Goal: Task Accomplishment & Management: Manage account settings

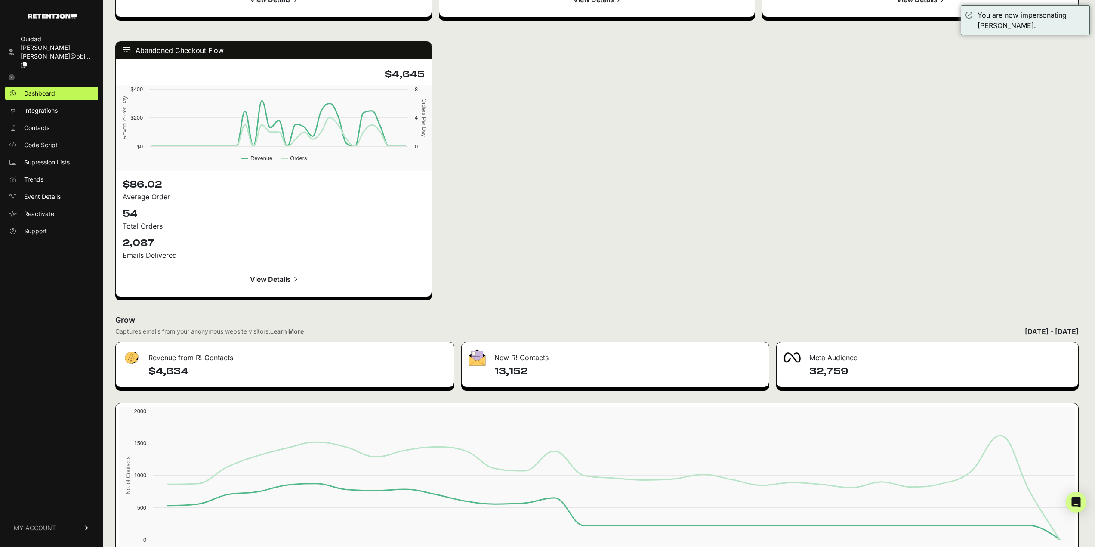
scroll to position [1135, 0]
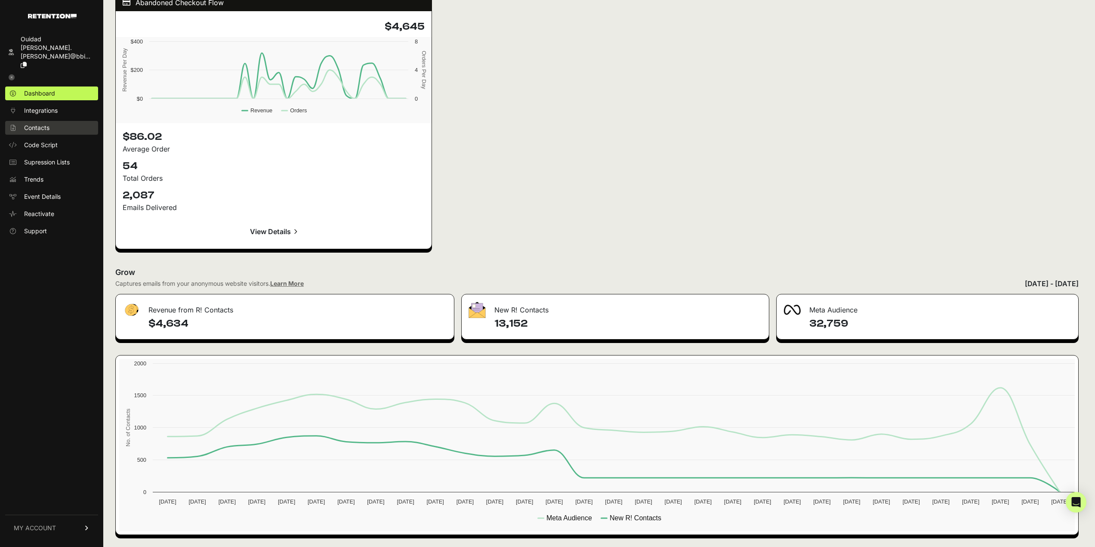
click at [40, 121] on link "Contacts" at bounding box center [51, 128] width 93 height 14
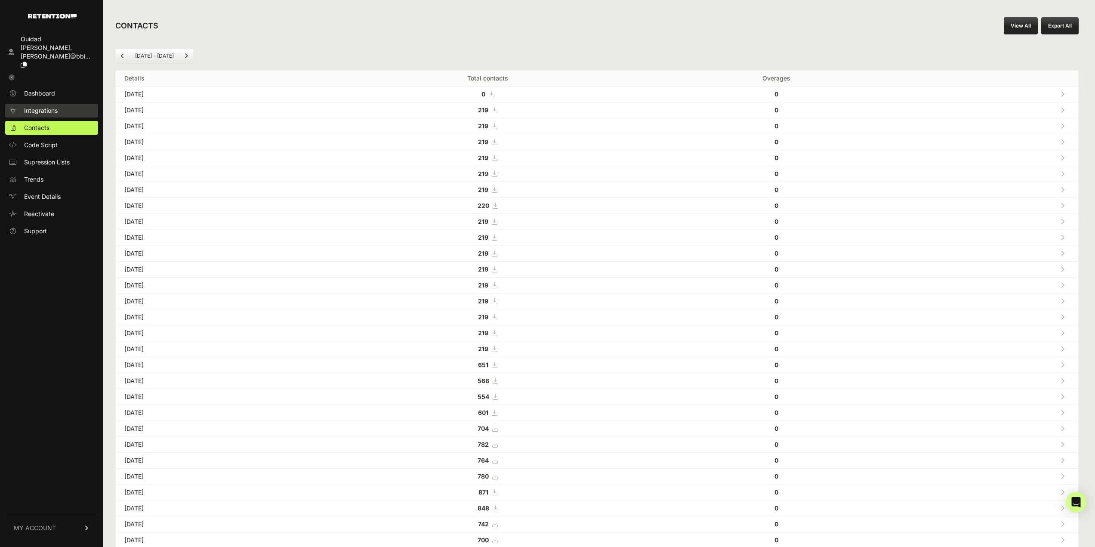
click at [47, 106] on span "Integrations" at bounding box center [41, 110] width 34 height 9
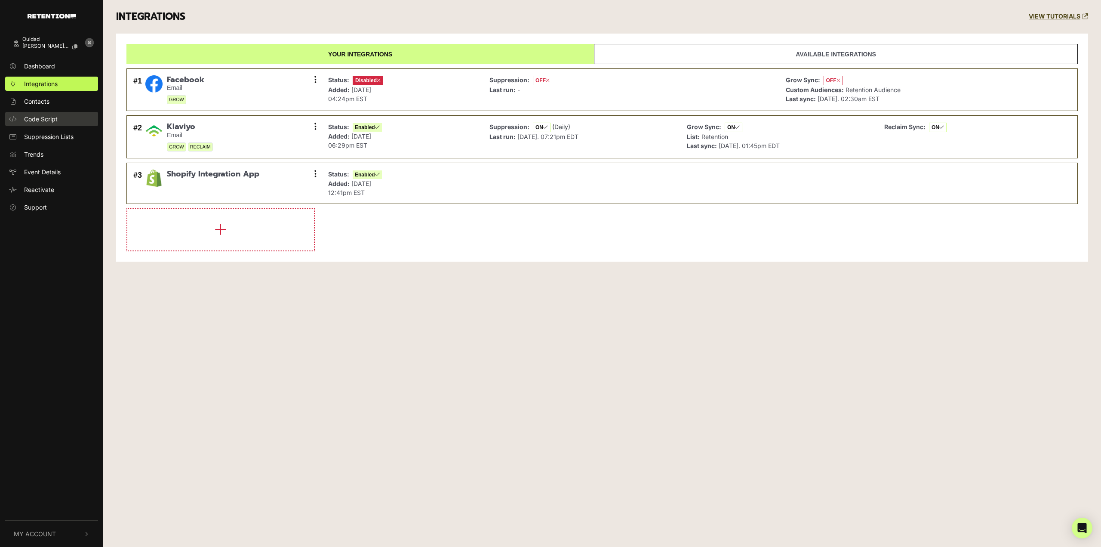
drag, startPoint x: 0, startPoint y: 0, endPoint x: 49, endPoint y: 123, distance: 132.7
click at [49, 123] on link "Code Script" at bounding box center [51, 119] width 93 height 14
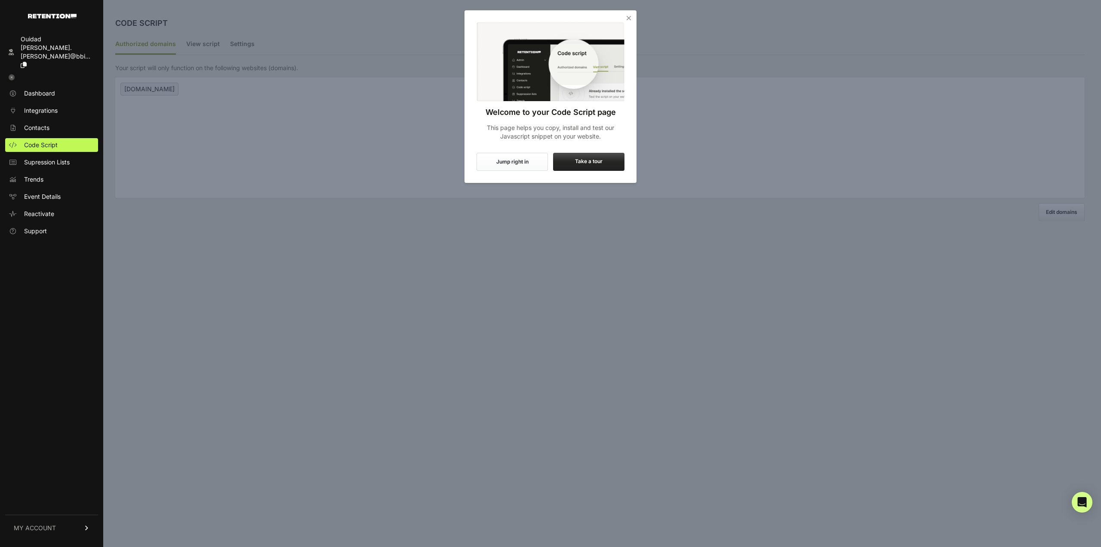
click at [519, 154] on button "Jump right in" at bounding box center [512, 162] width 71 height 18
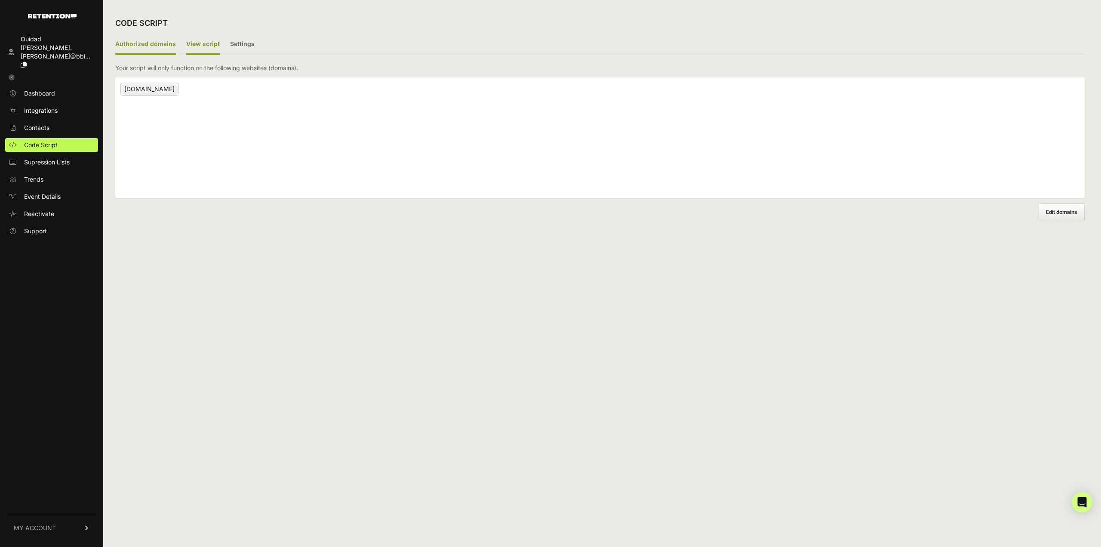
click at [208, 45] on label "View script" at bounding box center [203, 44] width 34 height 20
click at [0, 0] on input "View script" at bounding box center [0, 0] width 0 height 0
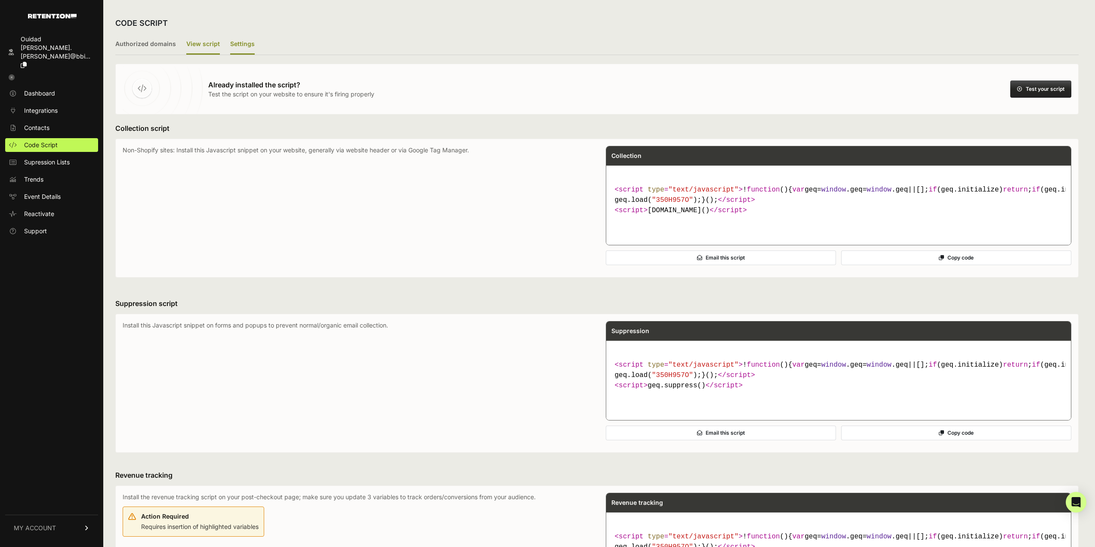
click at [234, 41] on label "Settings" at bounding box center [242, 44] width 25 height 20
click at [0, 0] on input "Settings" at bounding box center [0, 0] width 0 height 0
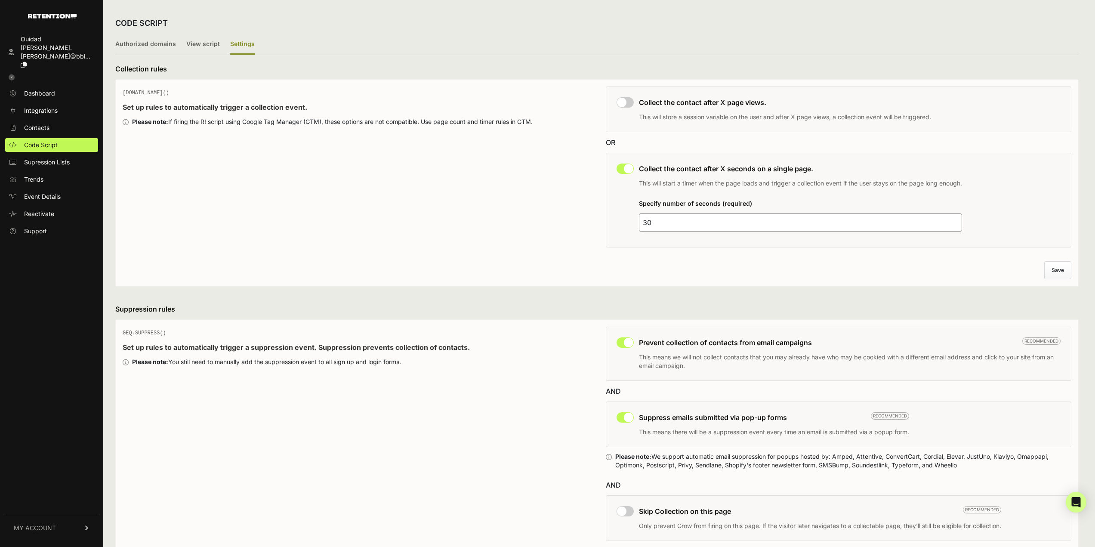
drag, startPoint x: 672, startPoint y: 220, endPoint x: 604, endPoint y: 219, distance: 67.5
click at [612, 221] on div "This collection rule must be disabled in order to use Grow IQ. Collect the cont…" at bounding box center [839, 200] width 466 height 95
type input "15"
click at [1061, 271] on button "Save" at bounding box center [1058, 270] width 26 height 17
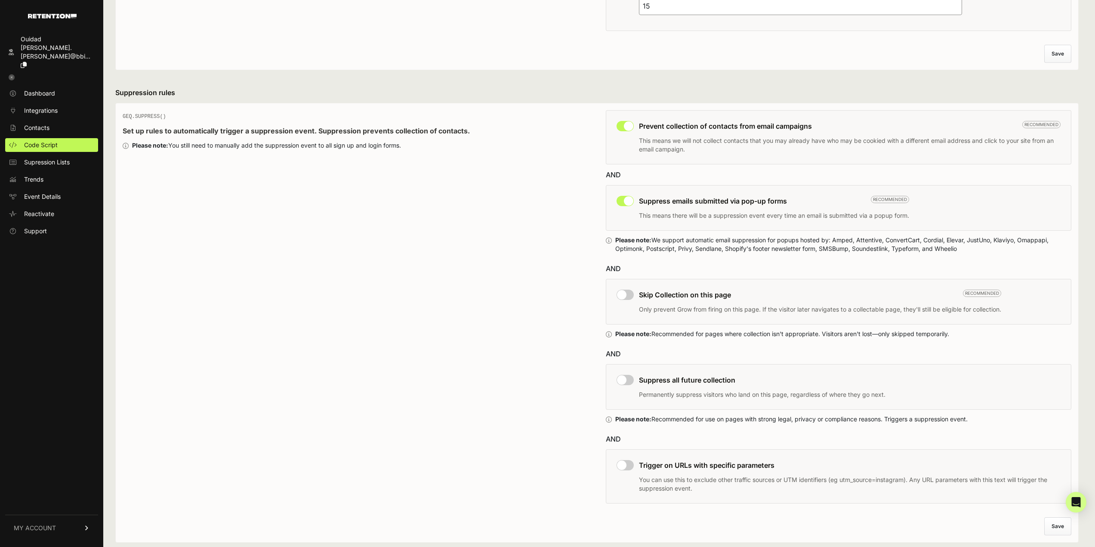
scroll to position [241, 0]
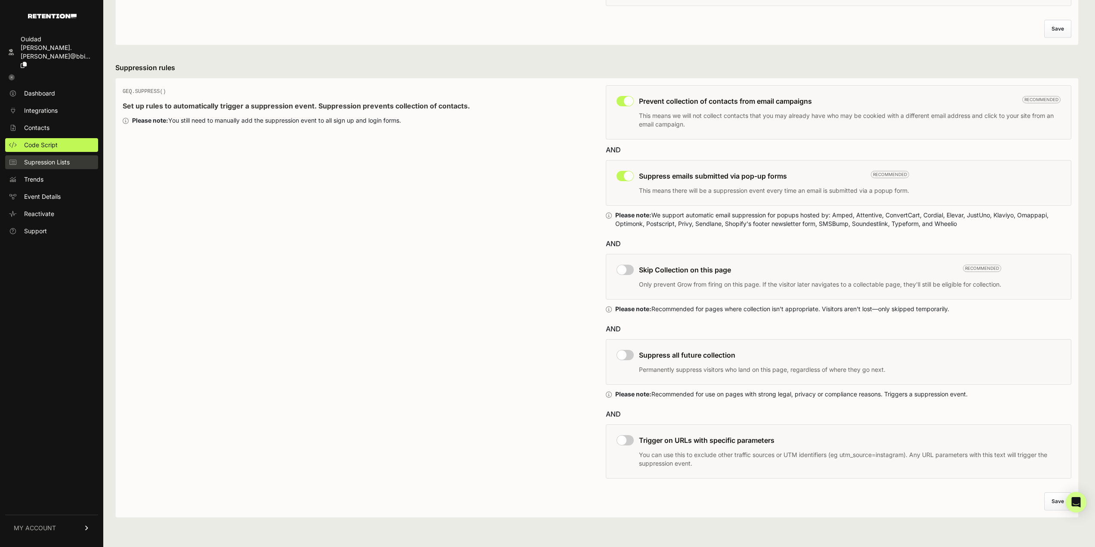
click at [64, 155] on link "Supression Lists" at bounding box center [51, 162] width 93 height 14
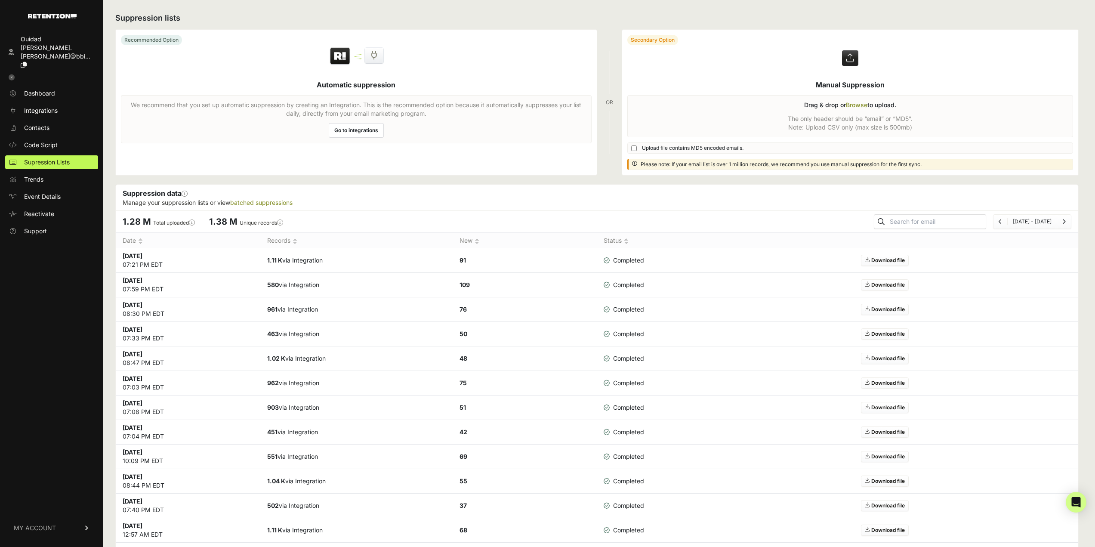
click at [50, 173] on link "Trends" at bounding box center [51, 180] width 93 height 14
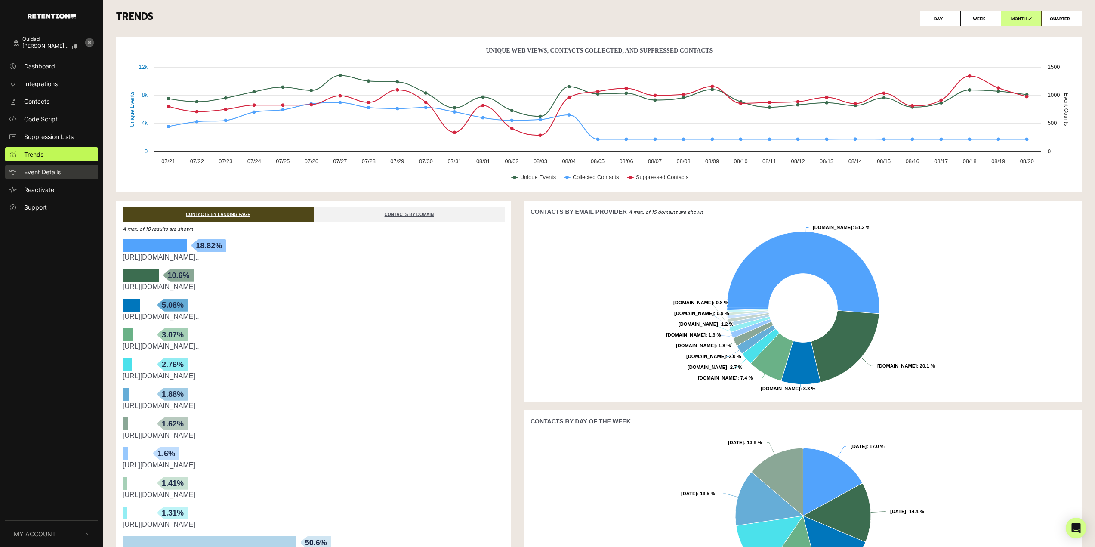
click at [43, 173] on span "Event Details" at bounding box center [42, 171] width 37 height 9
click at [35, 207] on span "Support" at bounding box center [35, 207] width 23 height 9
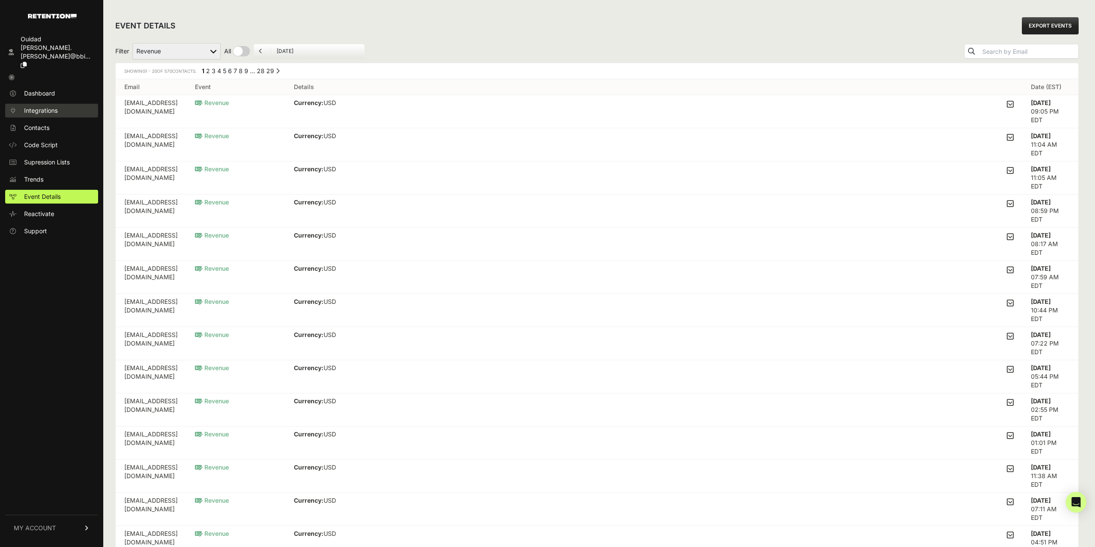
click at [48, 106] on span "Integrations" at bounding box center [41, 110] width 34 height 9
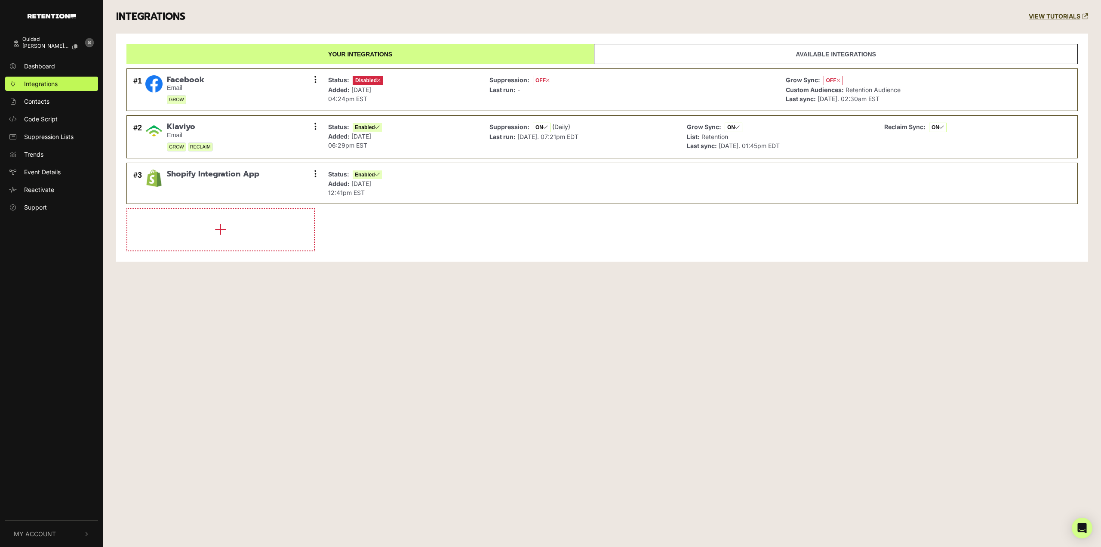
click at [690, 51] on link "Available integrations" at bounding box center [836, 54] width 484 height 20
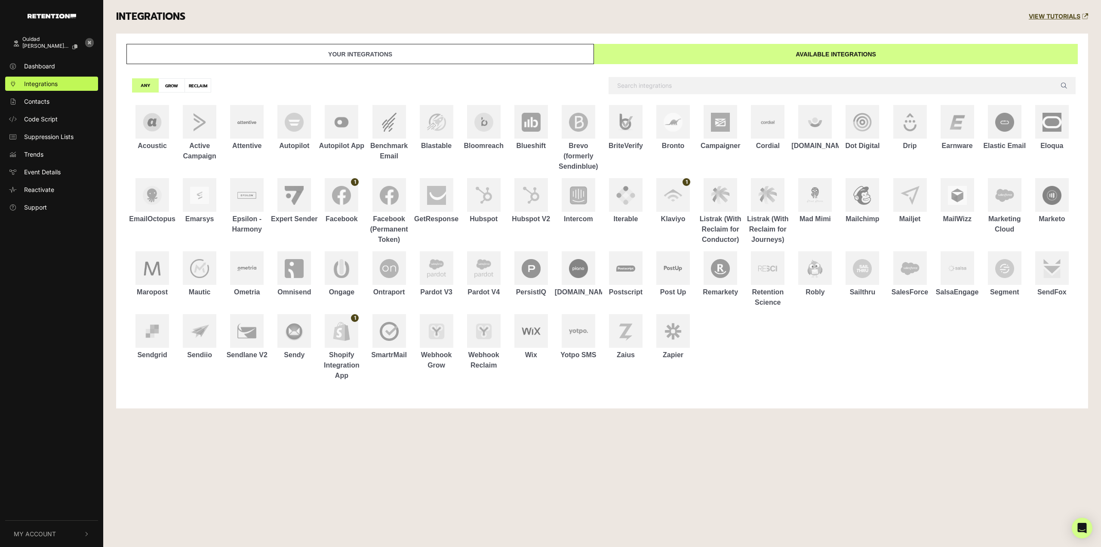
click at [69, 111] on ul "Dashboard Integrations Contacts Code Script Suppression Lists Trends Event Deta…" at bounding box center [51, 136] width 103 height 155
click at [68, 108] on link "Contacts" at bounding box center [51, 101] width 93 height 14
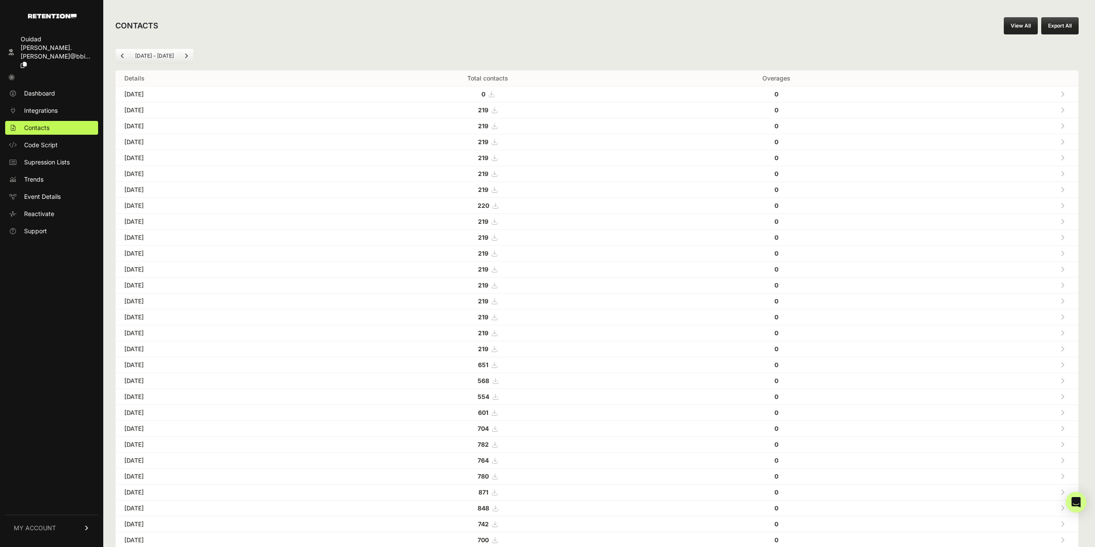
click at [41, 527] on span "MY ACCOUNT" at bounding box center [35, 528] width 42 height 9
click at [56, 465] on link "API Details" at bounding box center [51, 465] width 93 height 14
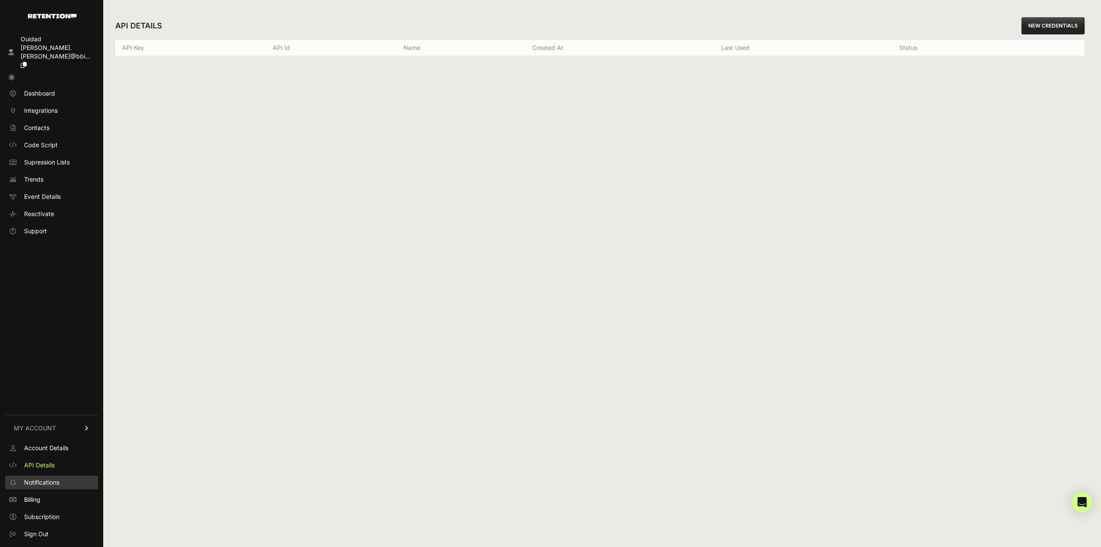
click at [58, 477] on link "Notifications" at bounding box center [51, 482] width 93 height 14
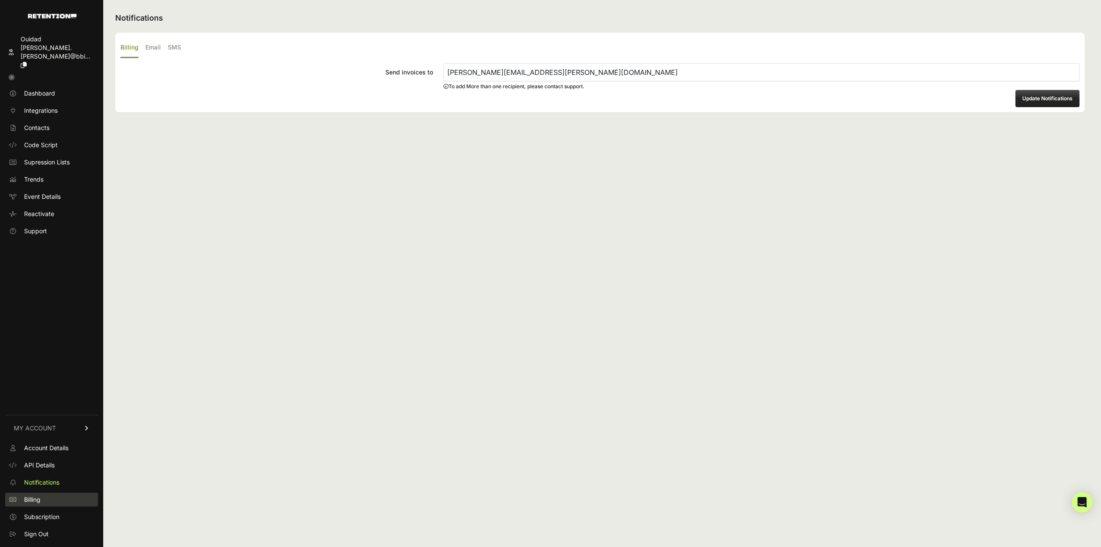
click at [28, 505] on link "Billing" at bounding box center [51, 500] width 93 height 14
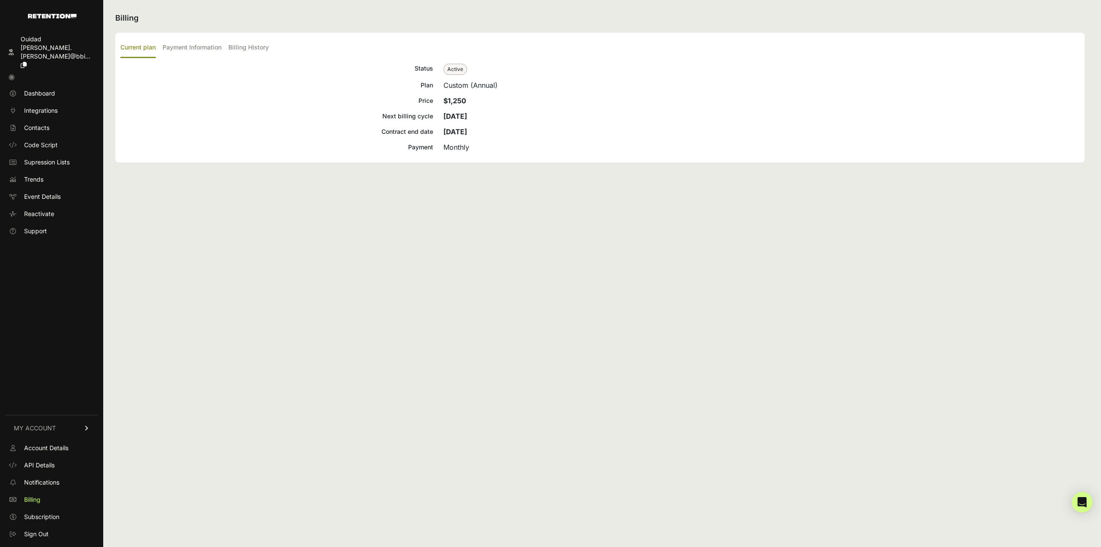
click at [37, 517] on span "Subscription" at bounding box center [41, 516] width 35 height 9
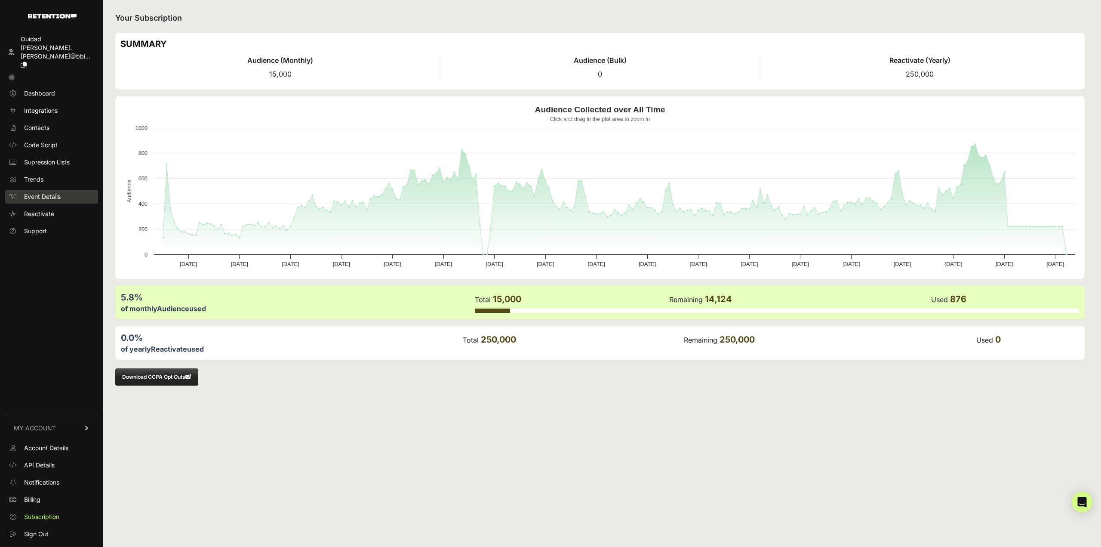
click at [62, 190] on link "Event Details" at bounding box center [51, 197] width 93 height 14
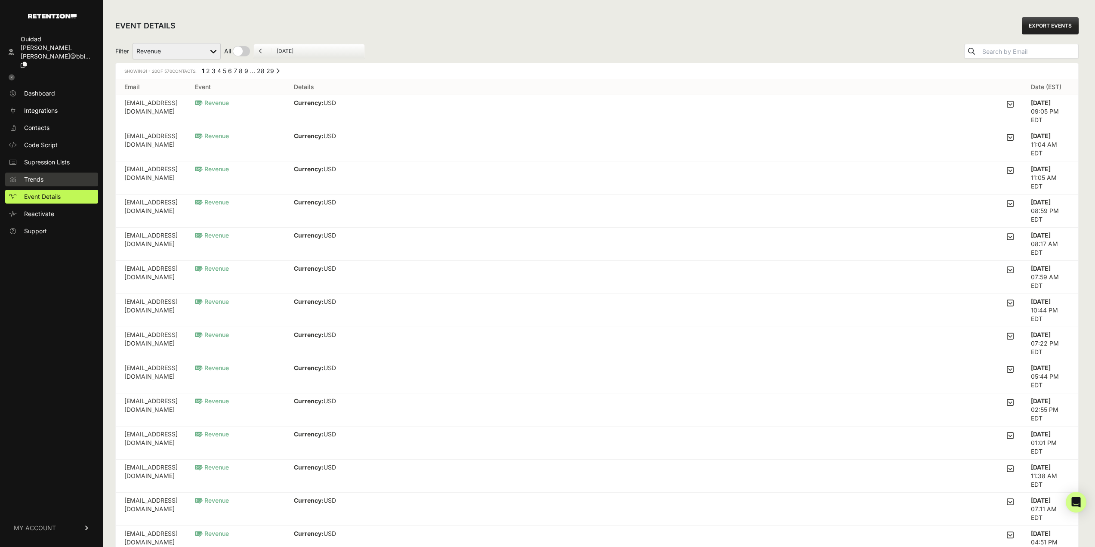
click at [53, 173] on link "Trends" at bounding box center [51, 180] width 93 height 14
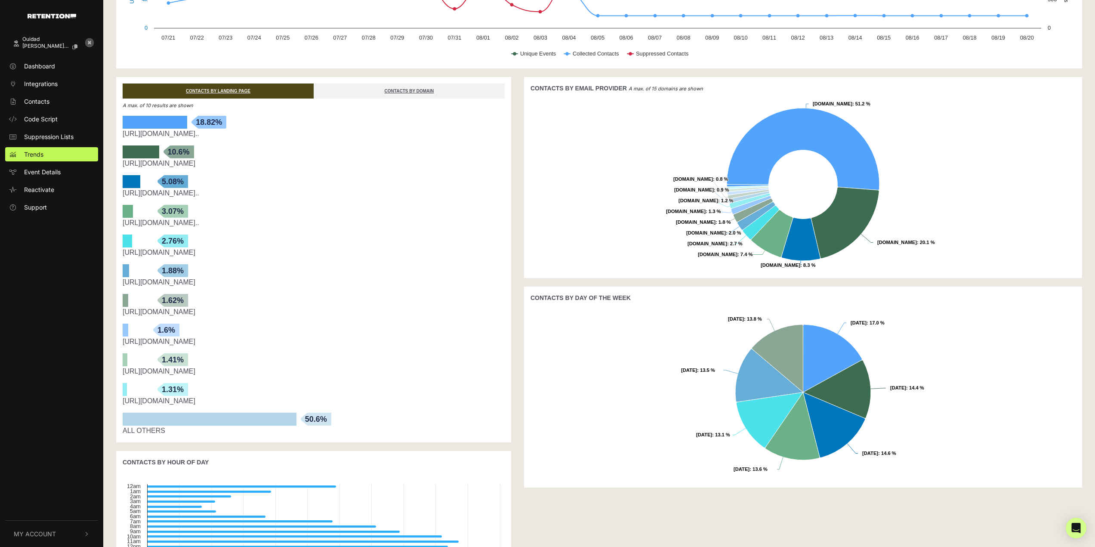
scroll to position [243, 0]
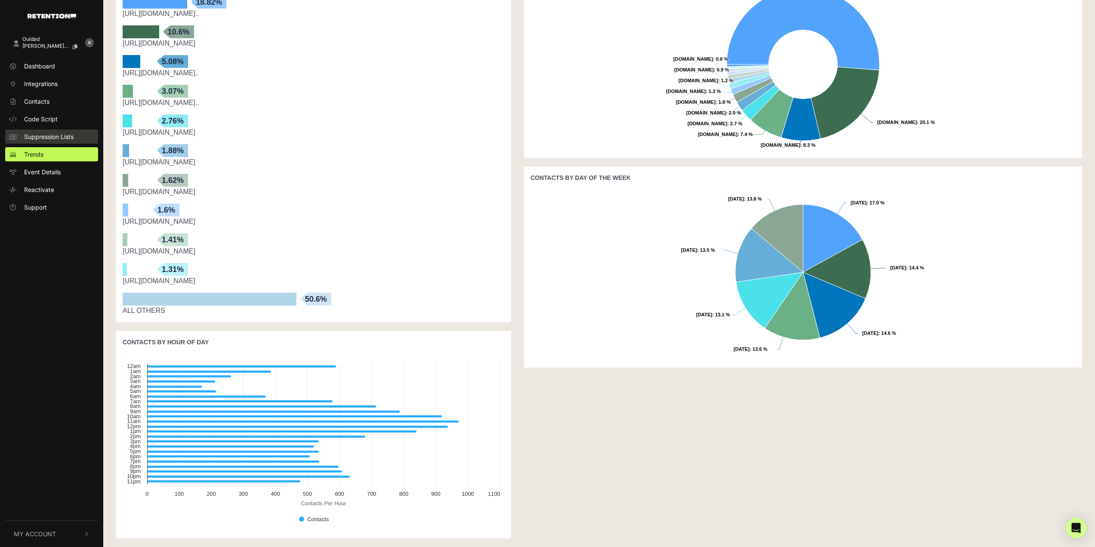
click at [86, 142] on link "Suppression Lists" at bounding box center [51, 136] width 93 height 14
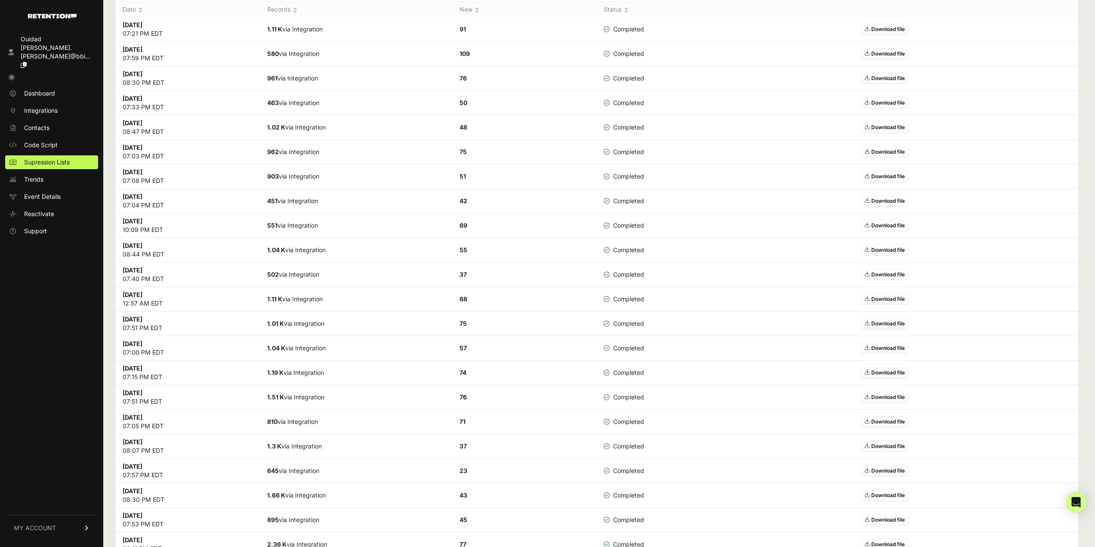
scroll to position [95, 0]
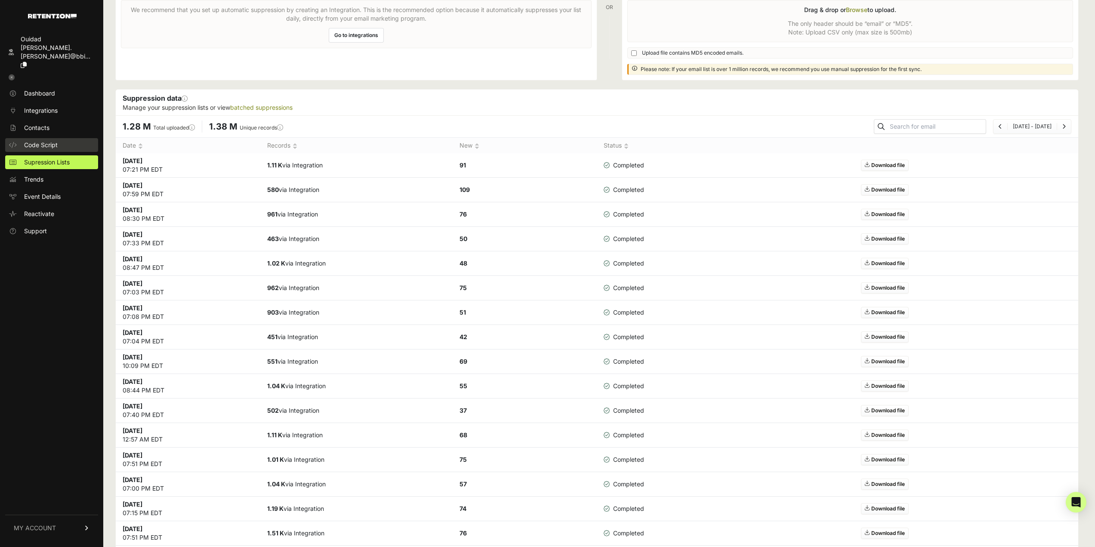
click at [57, 138] on link "Code Script" at bounding box center [51, 145] width 93 height 14
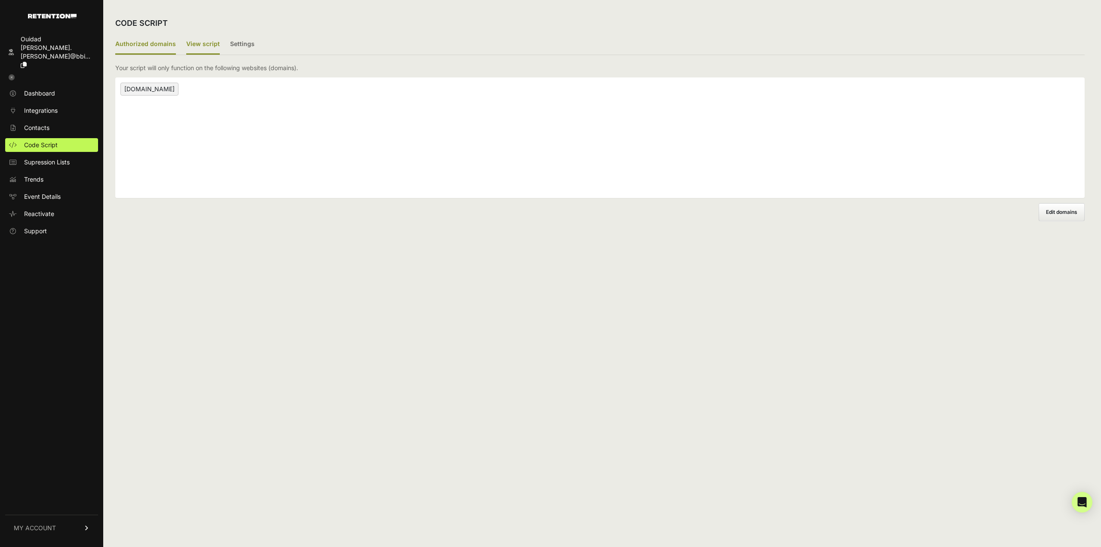
click at [195, 38] on label "View script" at bounding box center [203, 44] width 34 height 20
click at [0, 0] on input "View script" at bounding box center [0, 0] width 0 height 0
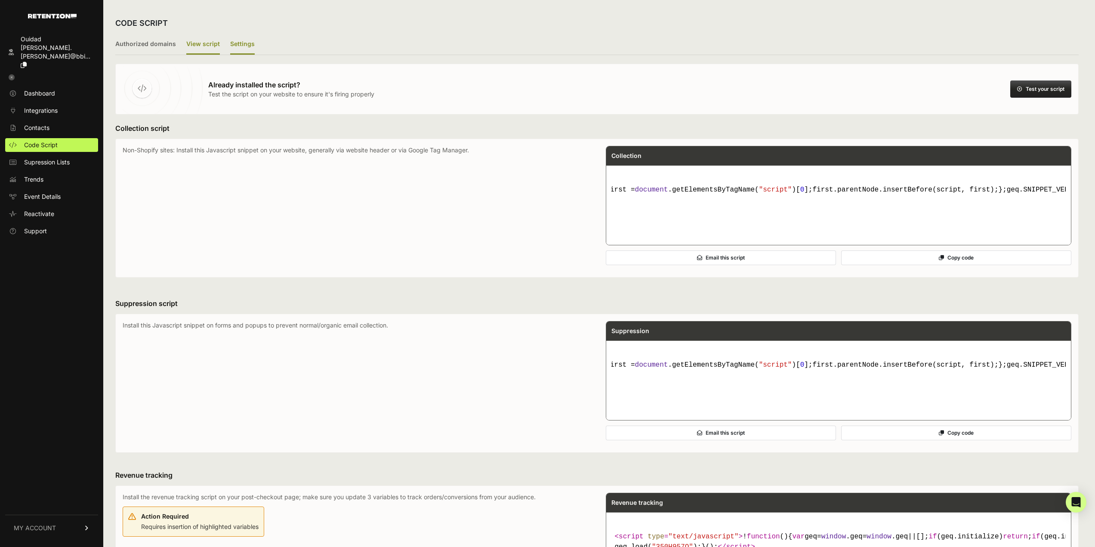
click at [237, 45] on label "Settings" at bounding box center [242, 44] width 25 height 20
click at [0, 0] on input "Settings" at bounding box center [0, 0] width 0 height 0
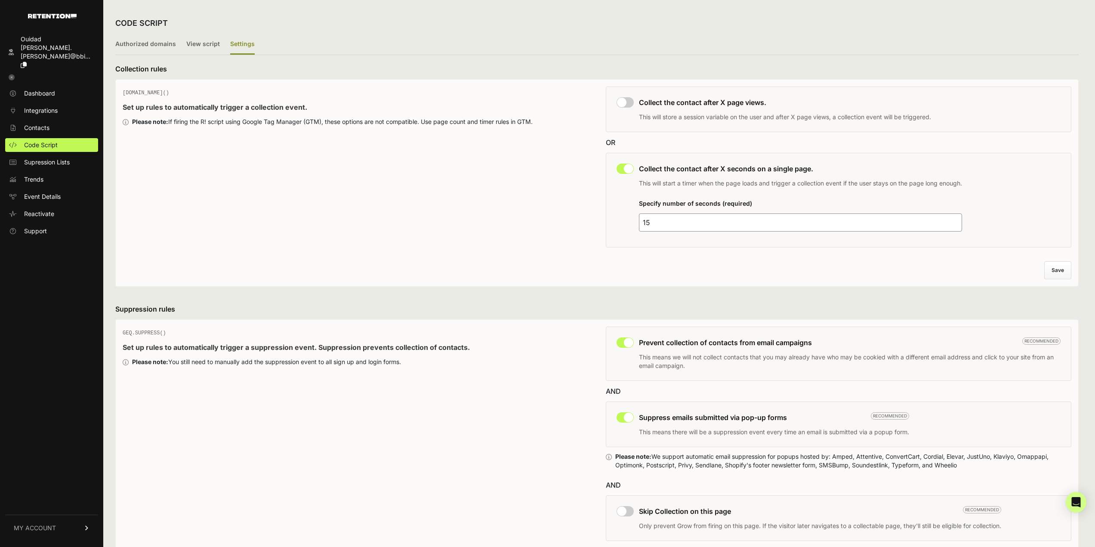
drag, startPoint x: 1077, startPoint y: 271, endPoint x: 1068, endPoint y: 274, distance: 9.7
click at [1077, 271] on div "GEQ.PAGE() Set up rules to automatically trigger a collection event. Please not…" at bounding box center [596, 182] width 963 height 207
click at [1068, 274] on button "Save" at bounding box center [1057, 270] width 27 height 18
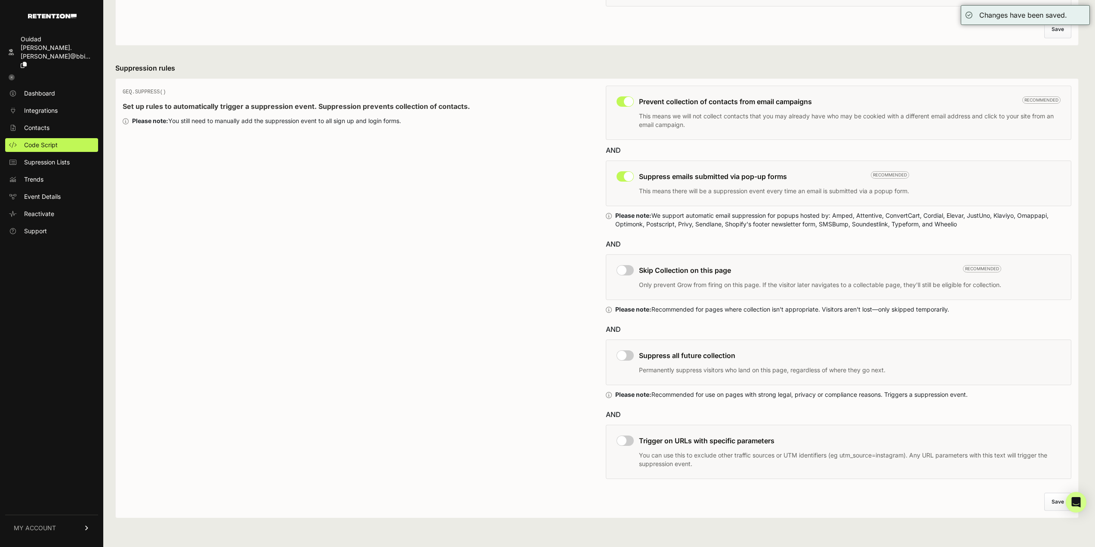
scroll to position [241, 0]
click at [71, 121] on link "Contacts" at bounding box center [51, 128] width 93 height 14
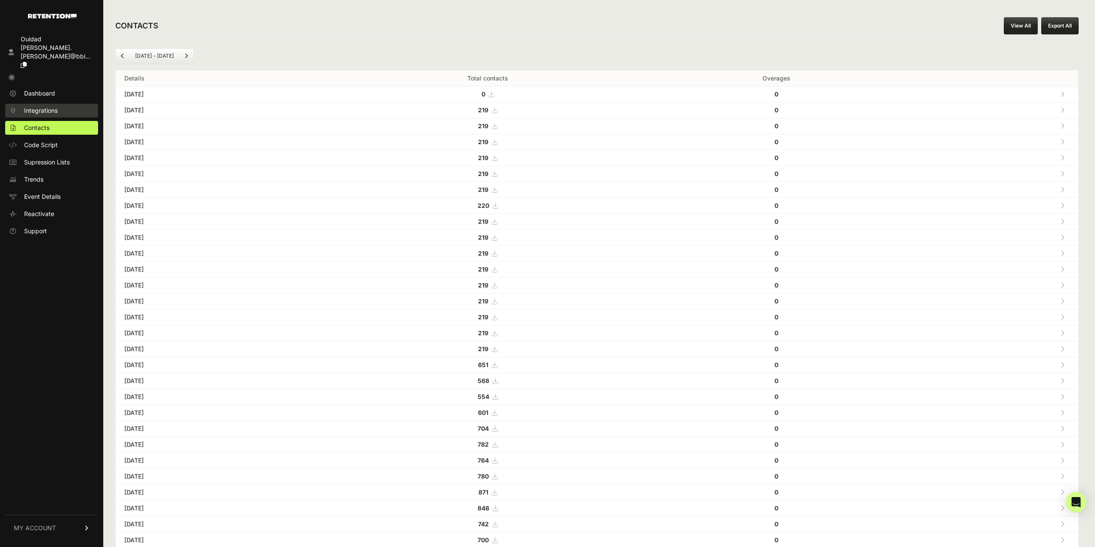
click at [62, 104] on link "Integrations" at bounding box center [51, 111] width 93 height 14
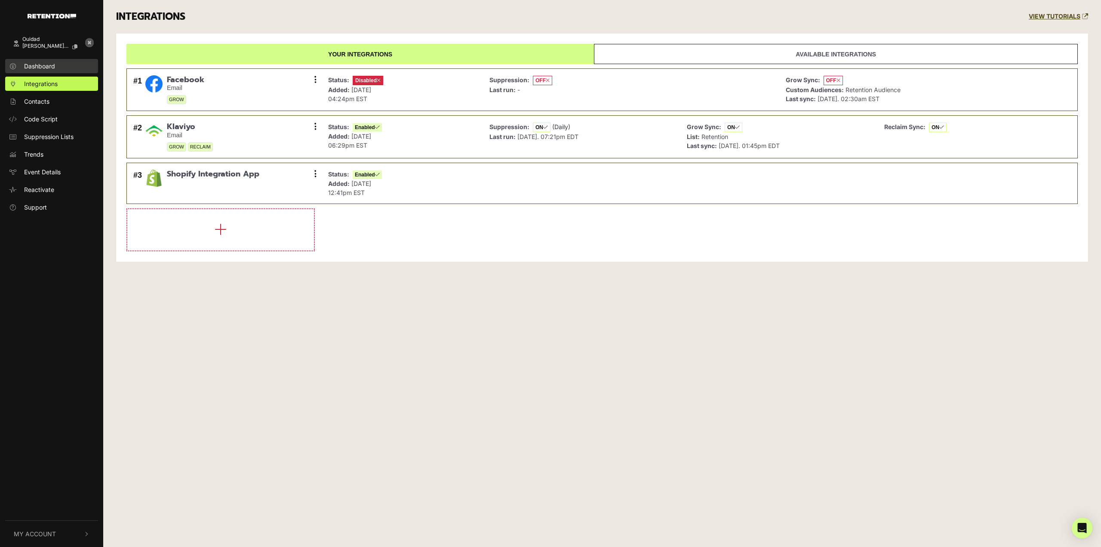
click at [65, 67] on link "Dashboard" at bounding box center [51, 66] width 93 height 14
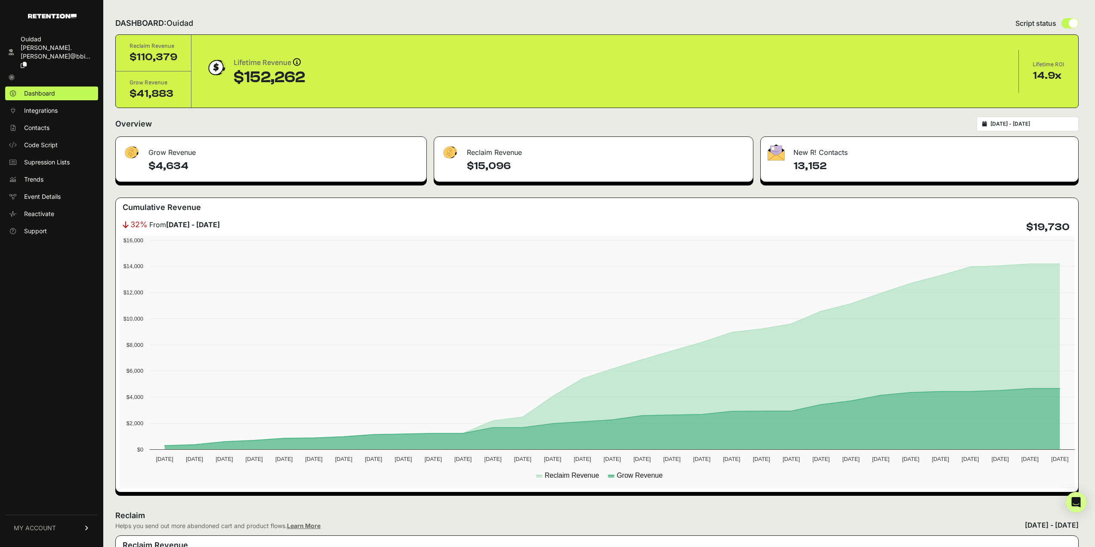
type input "2025-07-22"
type input "2025-08-21"
click at [1005, 122] on input "2025-07-22 - 2025-08-21" at bounding box center [1031, 123] width 83 height 7
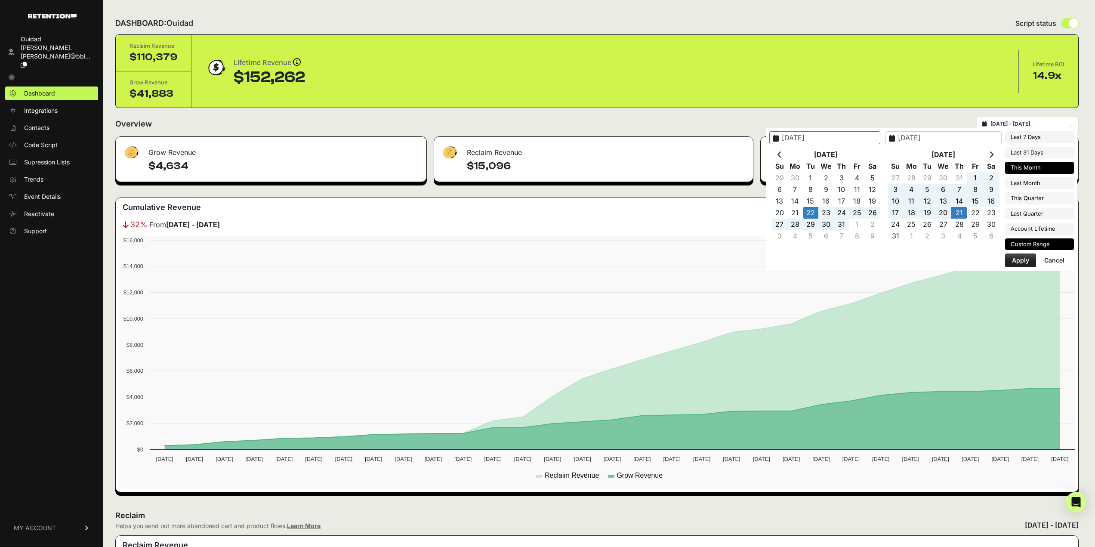
type input "2025-07-21"
type input "2025-08-20"
type input "2025-07-22"
type input "2025-08-21"
type input "2025-08-01"
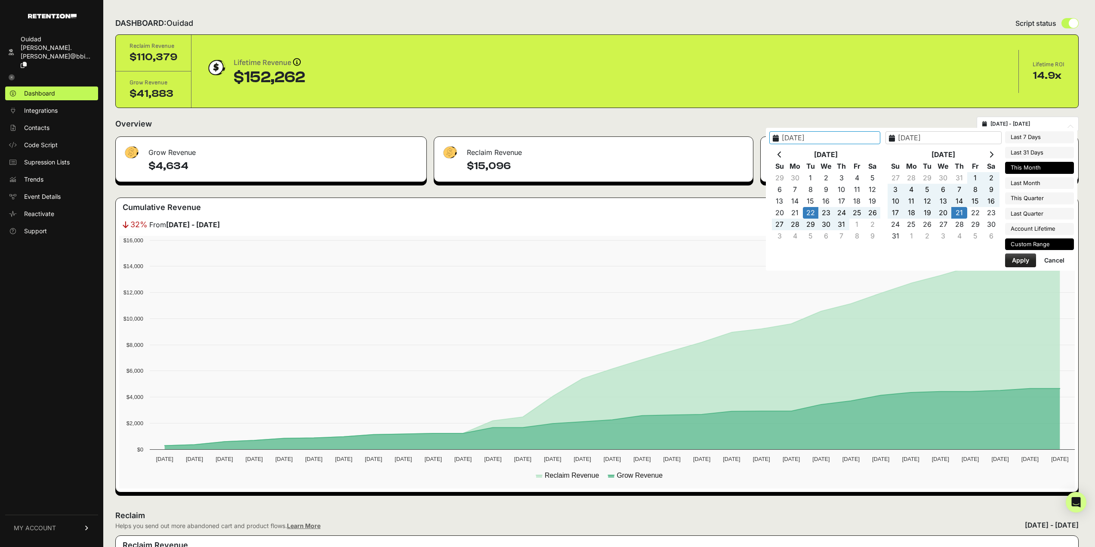
type input "2025-08-31"
type input "2025-07-01"
type input "2025-07-31"
type input "2025-07-01"
type input "2025-09-30"
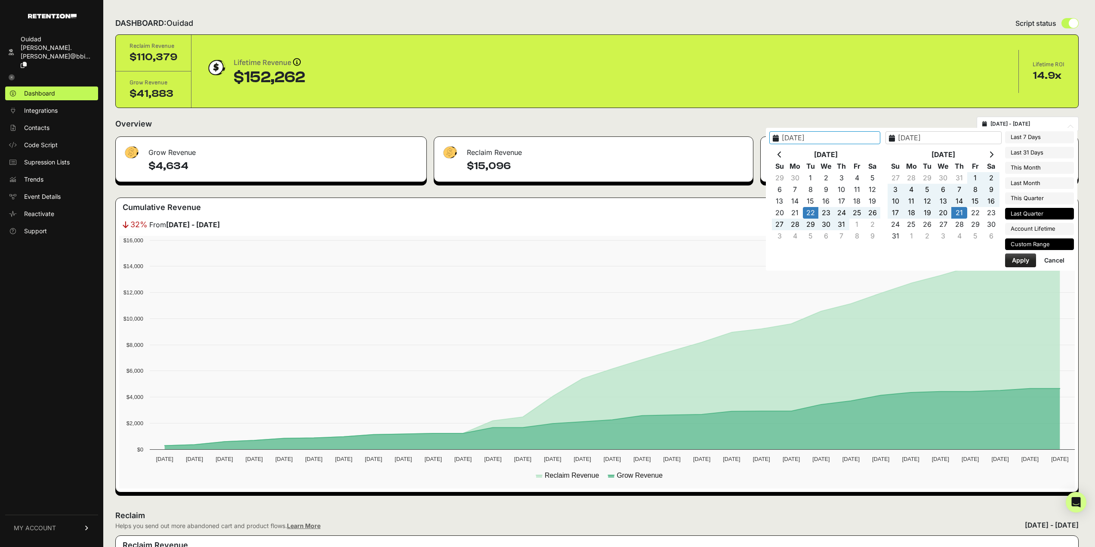
type input "2025-07-22"
type input "2025-08-21"
type input "2025-04-01"
type input "2025-06-30"
type input "2025-07-22"
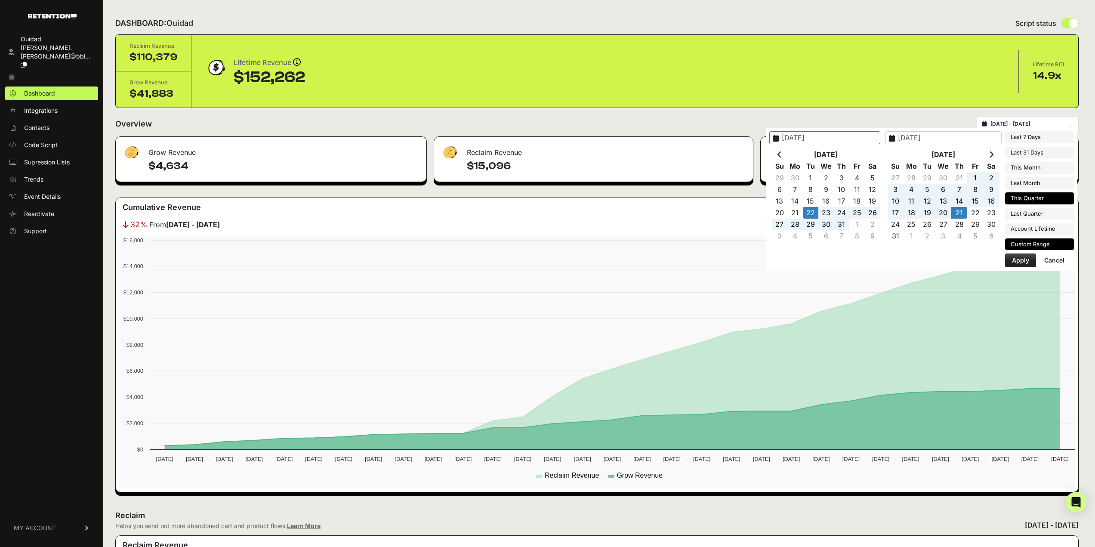
type input "2025-08-21"
type input "2025-07-01"
type input "2025-09-30"
type input "2025-07-22"
type input "2025-08-21"
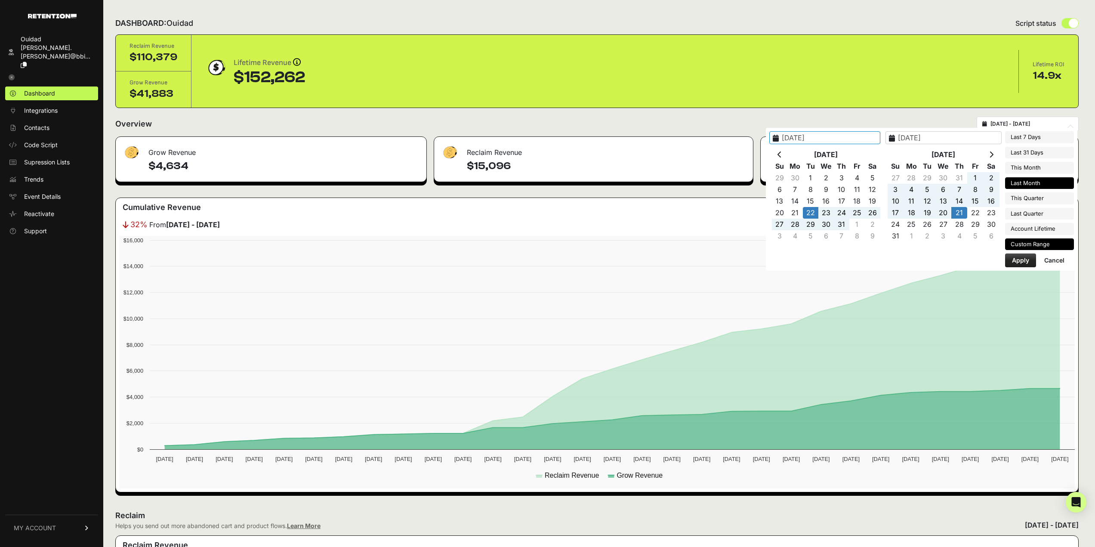
type input "2025-07-01"
type input "2025-07-31"
type input "2025-07-22"
type input "2025-08-21"
type input "2025-08-01"
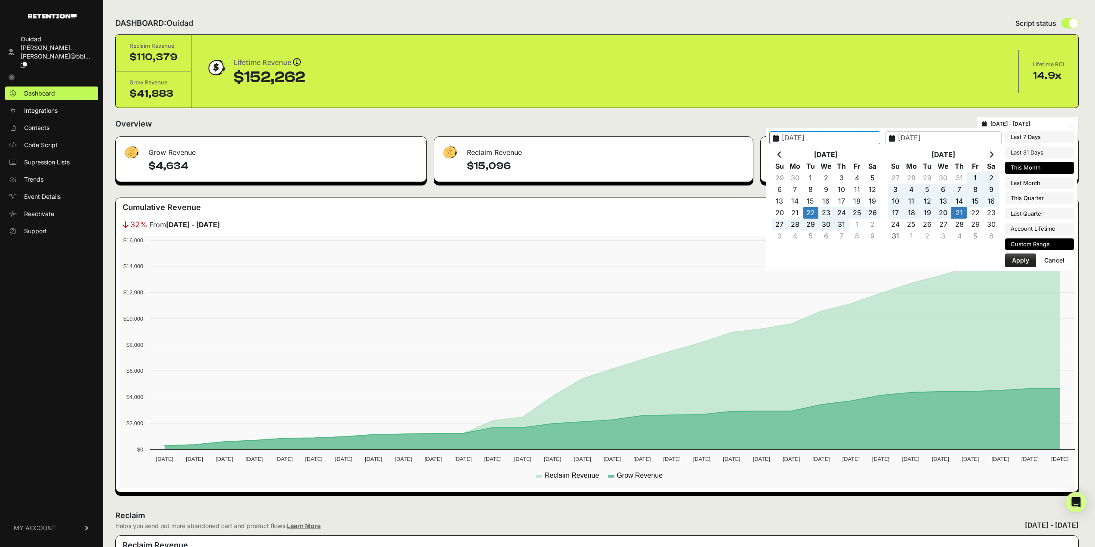
type input "2025-08-31"
click at [1045, 171] on li "This Month" at bounding box center [1039, 168] width 69 height 12
type input "2025-08-01 - 2025-08-31"
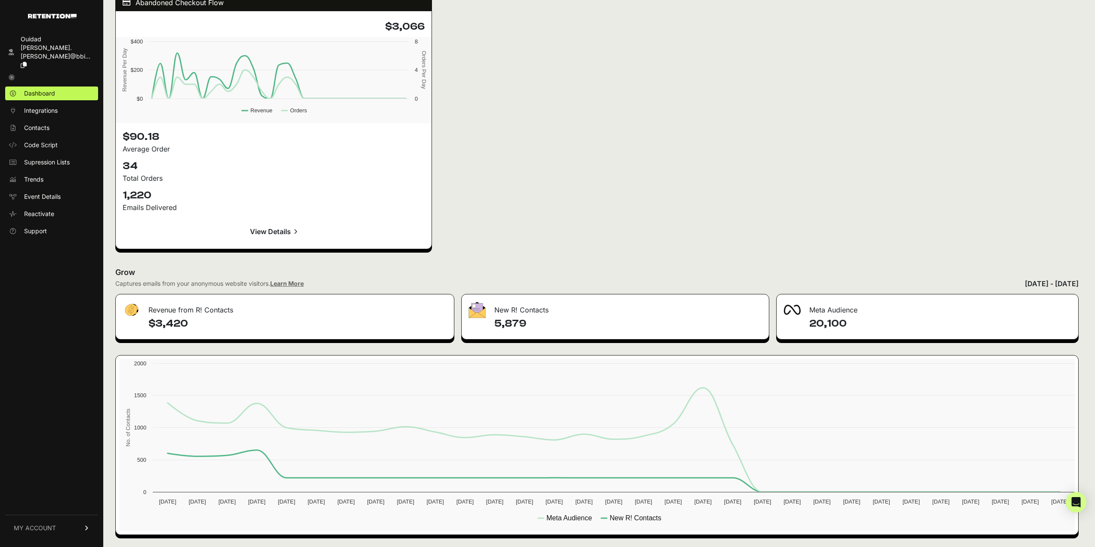
scroll to position [963, 0]
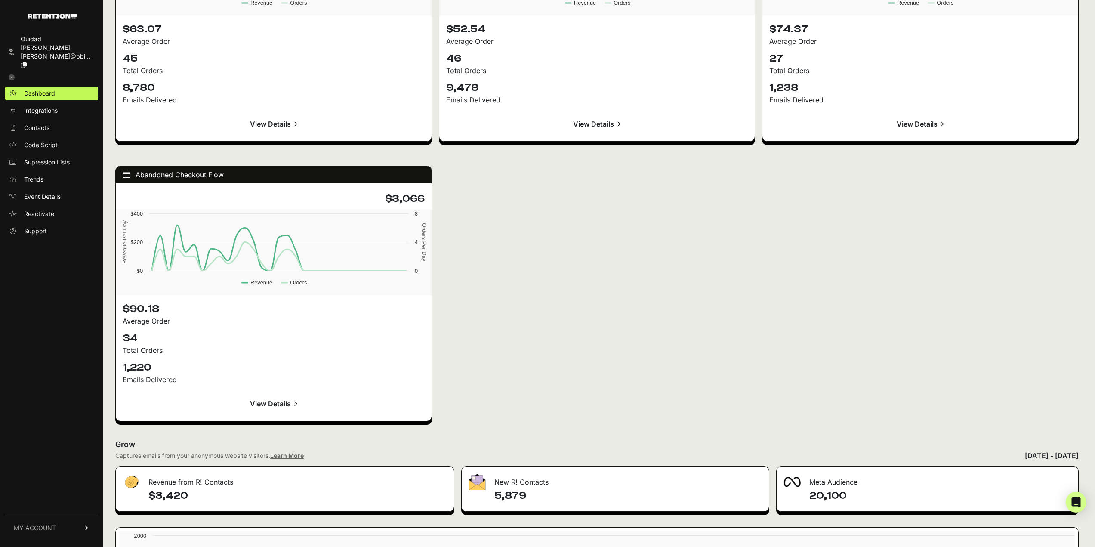
click at [40, 529] on span "MY ACCOUNT" at bounding box center [35, 528] width 42 height 9
click at [58, 516] on span "Subscription" at bounding box center [41, 516] width 35 height 9
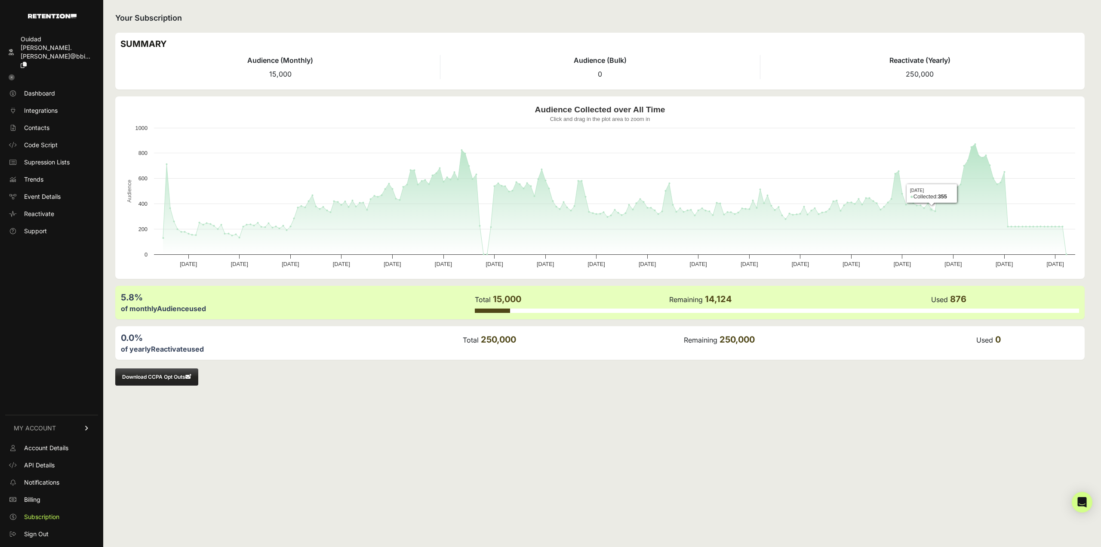
click at [924, 301] on td "Remaining 14,124" at bounding box center [800, 299] width 262 height 17
click at [874, 311] on div at bounding box center [777, 310] width 604 height 4
drag, startPoint x: 784, startPoint y: 327, endPoint x: 641, endPoint y: 345, distance: 144.9
click at [783, 327] on div "0.0% of yearly Reactivate used Total 250,000 Remaining 250,000 Used 0" at bounding box center [600, 343] width 970 height 34
click at [66, 484] on link "Notifications" at bounding box center [51, 482] width 93 height 14
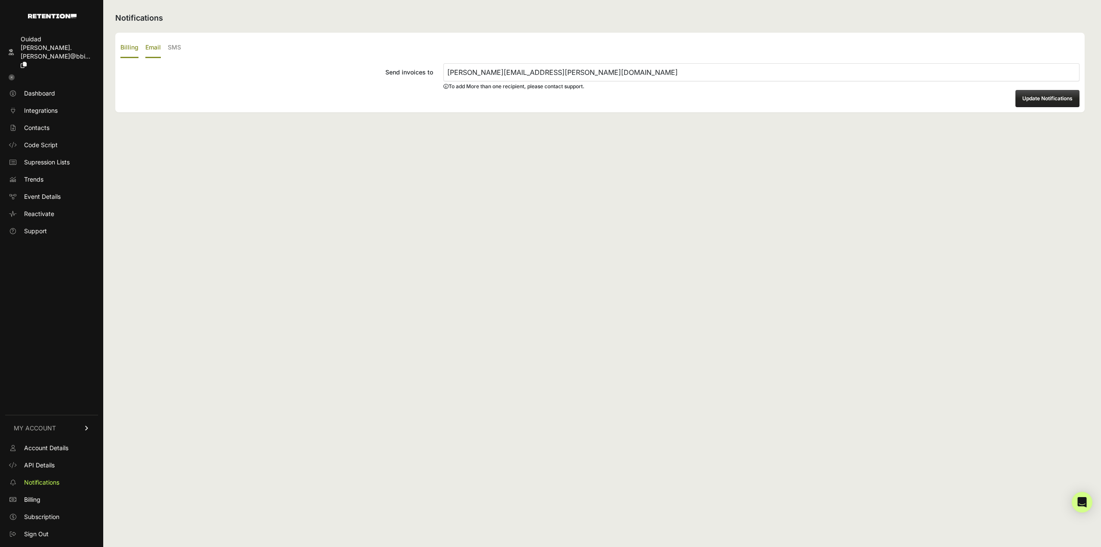
click at [153, 49] on label "Email" at bounding box center [152, 48] width 15 height 20
click at [0, 0] on input "Email" at bounding box center [0, 0] width 0 height 0
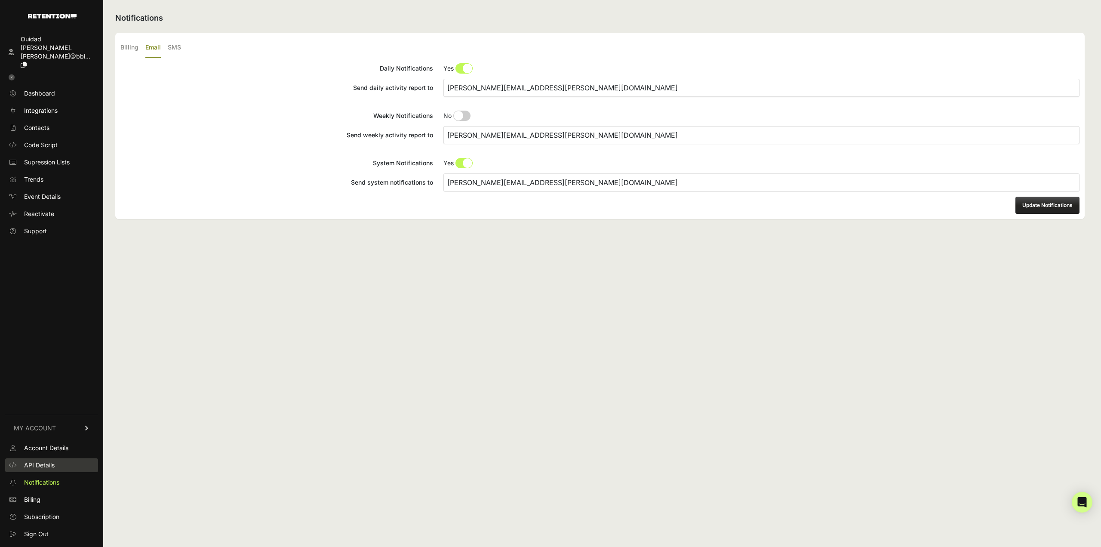
click at [56, 463] on link "API Details" at bounding box center [51, 465] width 93 height 14
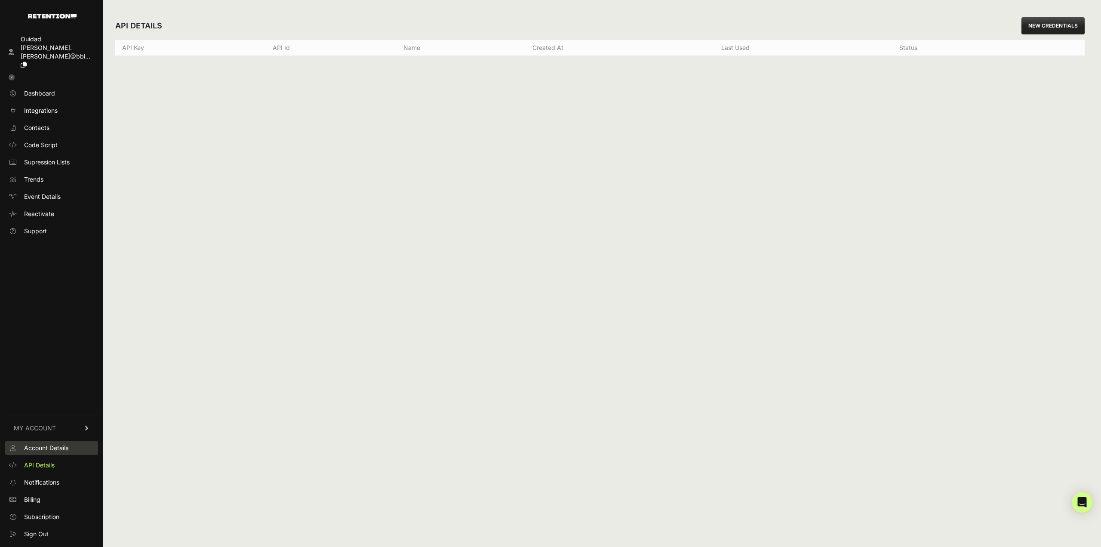
click at [60, 448] on span "Account Details" at bounding box center [46, 448] width 44 height 9
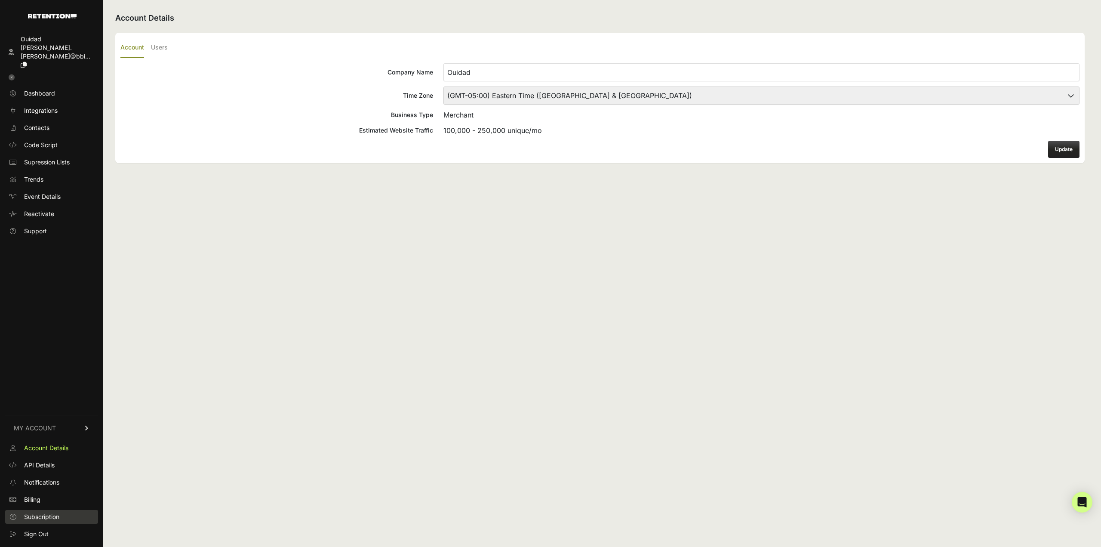
click at [46, 518] on span "Subscription" at bounding box center [41, 516] width 35 height 9
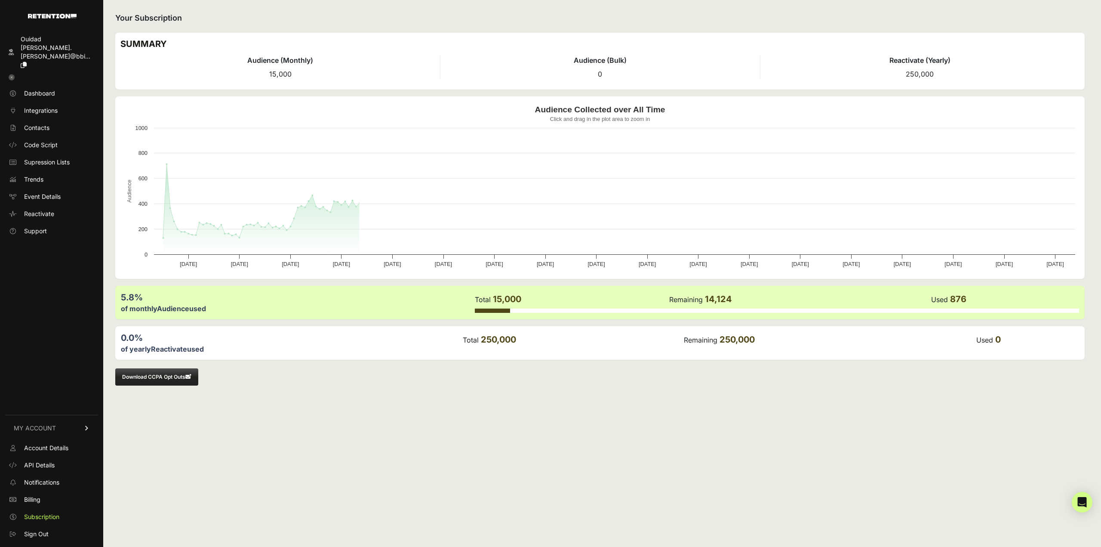
click at [88, 428] on icon at bounding box center [87, 427] width 6 height 5
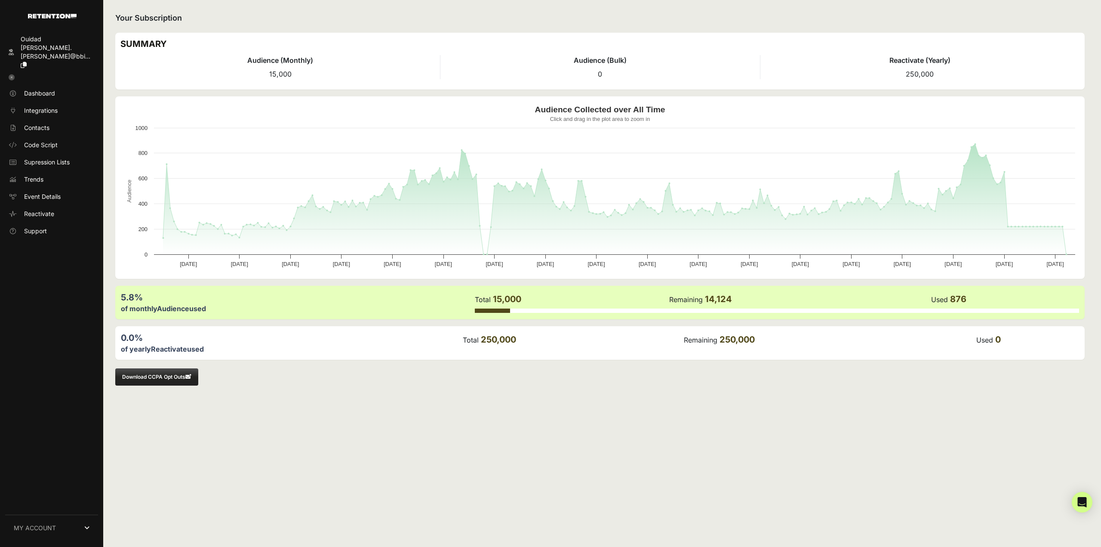
click at [190, 315] on div "5.8% of monthly Audience used Total 15,000 Remaining 14,124 Used 876" at bounding box center [600, 303] width 970 height 34
click at [197, 305] on div "of monthly Audience used" at bounding box center [297, 308] width 353 height 10
click at [48, 224] on link "Support" at bounding box center [51, 231] width 93 height 14
click at [44, 123] on span "Contacts" at bounding box center [36, 127] width 25 height 9
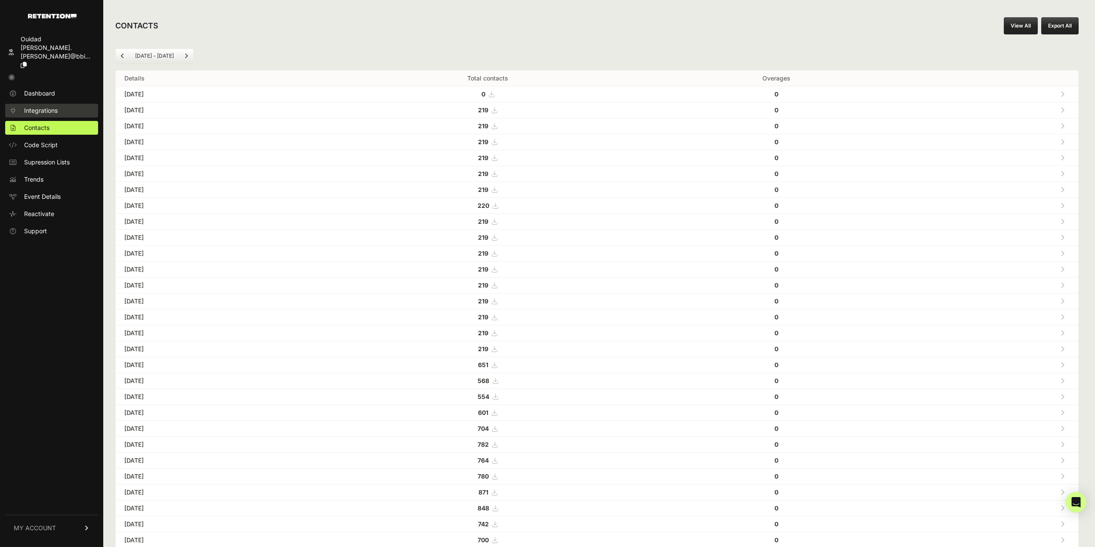
click at [44, 106] on span "Integrations" at bounding box center [41, 110] width 34 height 9
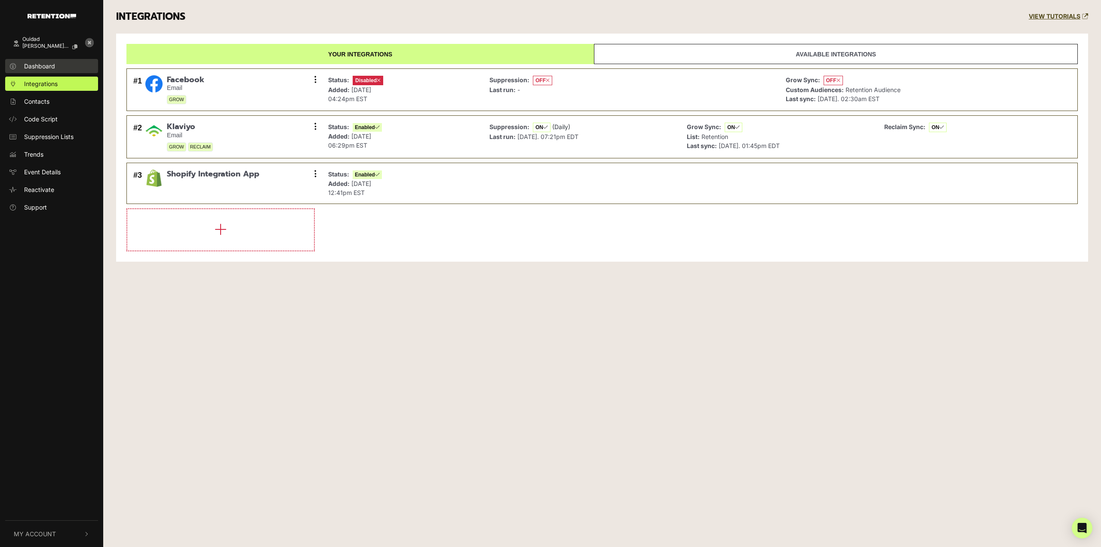
click at [52, 68] on span "Dashboard" at bounding box center [39, 66] width 31 height 9
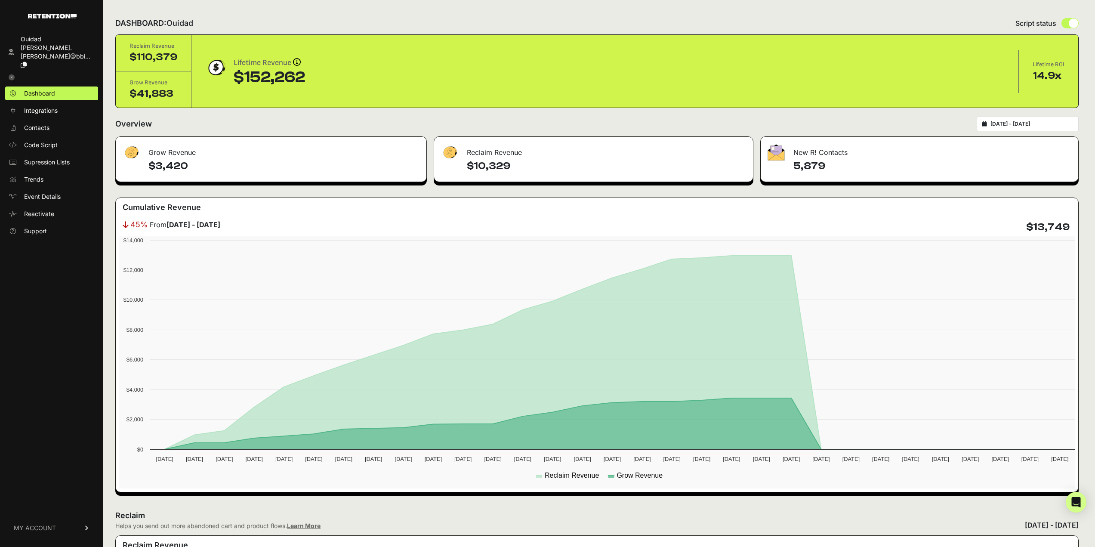
click at [11, 74] on icon at bounding box center [12, 77] width 6 height 6
